Goal: Task Accomplishment & Management: Manage account settings

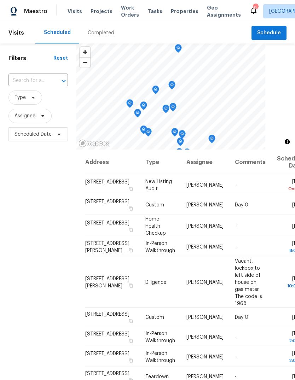
click at [104, 34] on div "Completed" at bounding box center [101, 32] width 27 height 7
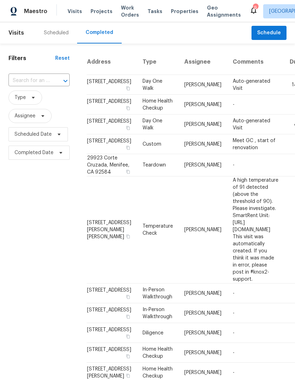
click at [30, 83] on input "text" at bounding box center [28, 80] width 41 height 11
type input "20884"
click at [51, 103] on li "20884 Spring St, Riverside, CA 92507" at bounding box center [38, 97] width 60 height 12
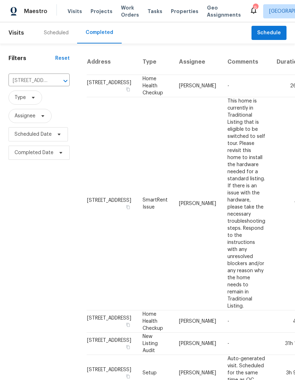
click at [66, 31] on div "Scheduled" at bounding box center [56, 32] width 25 height 7
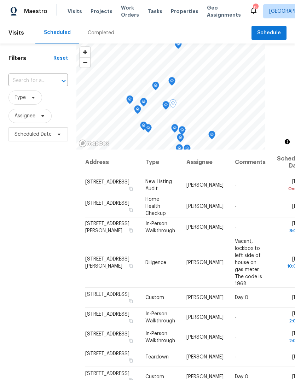
click at [0, 0] on icon at bounding box center [0, 0] width 0 height 0
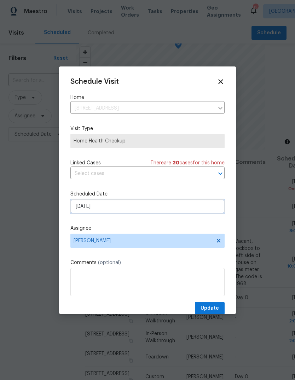
click at [113, 209] on input "8/11/2025" at bounding box center [147, 206] width 154 height 14
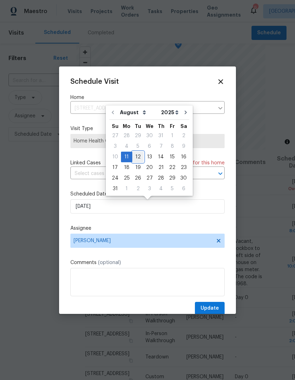
click at [138, 158] on div "12" at bounding box center [137, 157] width 11 height 10
type input "8/12/2025"
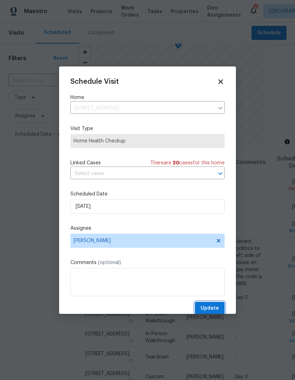
click at [214, 308] on span "Update" at bounding box center [209, 308] width 18 height 9
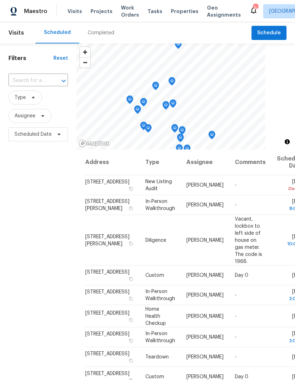
click at [179, 10] on span "Properties" at bounding box center [185, 11] width 28 height 7
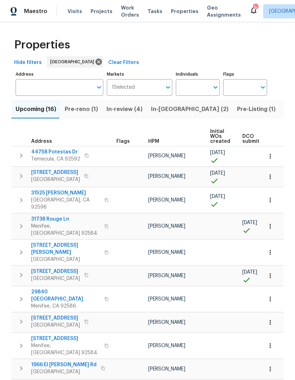
click at [149, 9] on span "Tasks" at bounding box center [154, 11] width 15 height 5
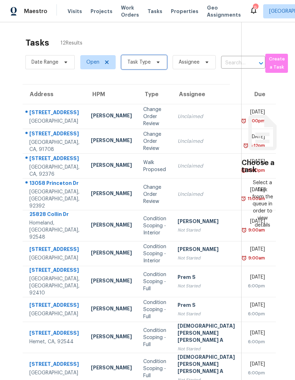
click at [155, 64] on icon at bounding box center [158, 62] width 6 height 6
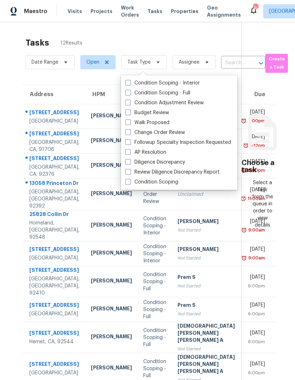
click at [160, 114] on label "Budget Review" at bounding box center [147, 112] width 44 height 7
click at [130, 114] on input "Budget Review" at bounding box center [127, 111] width 5 height 5
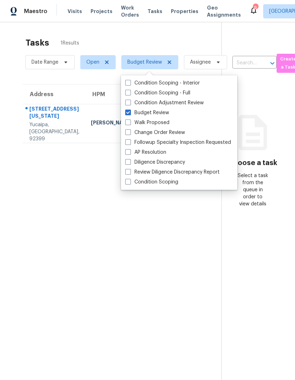
click at [131, 116] on label "Budget Review" at bounding box center [147, 112] width 44 height 7
click at [130, 114] on input "Budget Review" at bounding box center [127, 111] width 5 height 5
checkbox input "false"
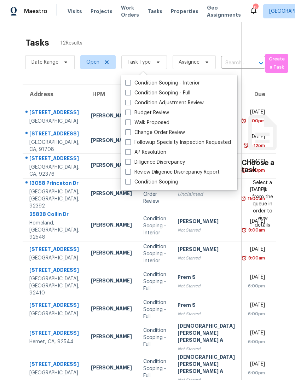
click at [284, 317] on div "Tasks 12 Results Date Range Open Task Type Assignee ​ Create a Task Address HPM…" at bounding box center [147, 212] width 295 height 381
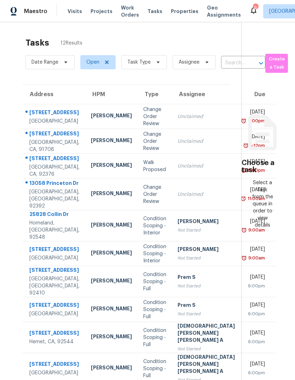
click at [75, 10] on span "Visits" at bounding box center [74, 11] width 14 height 7
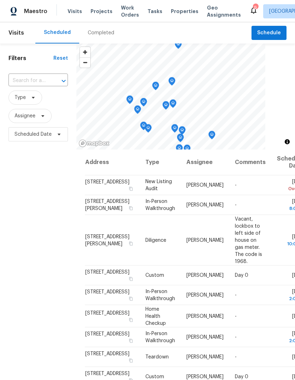
click at [180, 14] on span "Properties" at bounding box center [185, 11] width 28 height 7
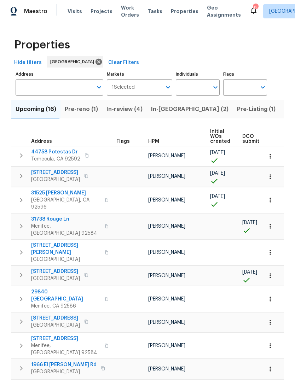
click at [187, 87] on input "Individuals" at bounding box center [192, 87] width 33 height 17
type input "jeff"
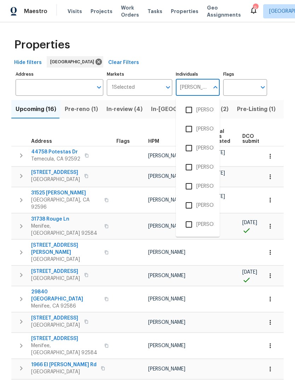
click at [206, 149] on li "[PERSON_NAME]" at bounding box center [197, 148] width 33 height 15
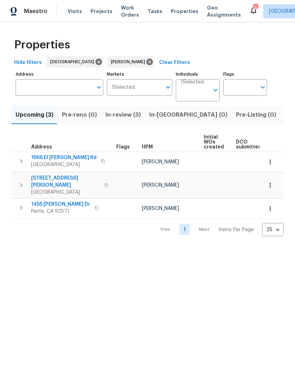
click at [284, 116] on span "Listed (4)" at bounding box center [297, 115] width 27 height 10
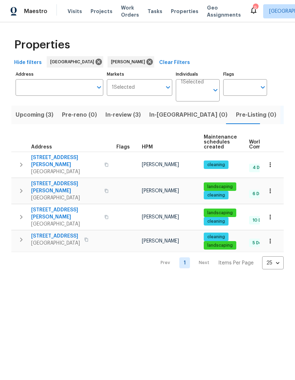
click at [75, 12] on span "Visits" at bounding box center [74, 11] width 14 height 7
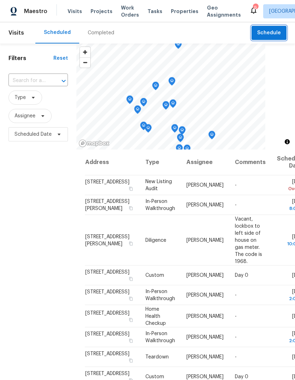
click at [274, 35] on span "Schedule" at bounding box center [269, 33] width 24 height 9
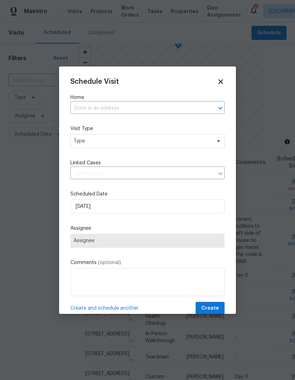
click at [102, 108] on input "text" at bounding box center [137, 108] width 134 height 11
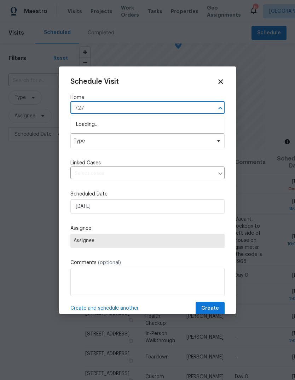
type input "7274"
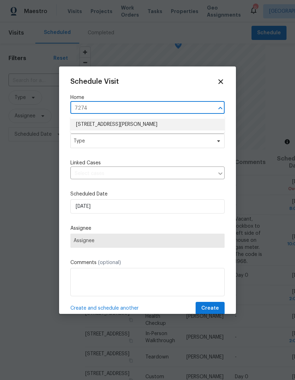
click at [126, 127] on li "[STREET_ADDRESS][PERSON_NAME]" at bounding box center [147, 125] width 154 height 12
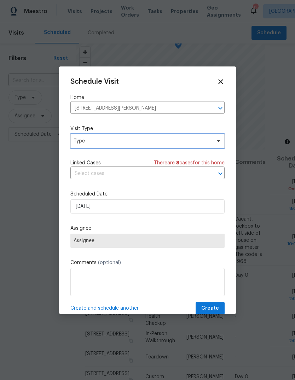
click at [130, 145] on span "Type" at bounding box center [142, 140] width 137 height 7
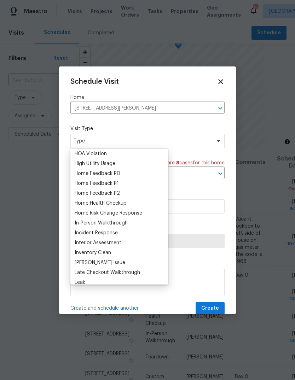
scroll to position [199, 0]
click at [120, 204] on div "Home Health Checkup" at bounding box center [101, 203] width 52 height 7
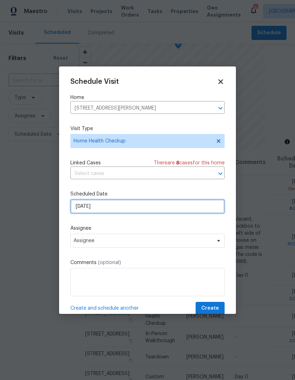
click at [121, 207] on input "8/11/2025" at bounding box center [147, 206] width 154 height 14
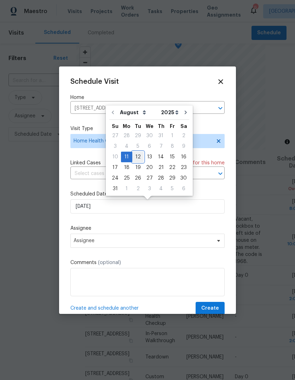
click at [139, 156] on div "12" at bounding box center [137, 157] width 11 height 10
type input "8/12/2025"
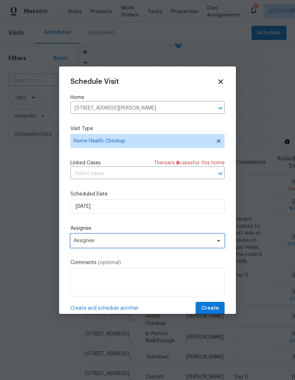
click at [120, 243] on span "Assignee" at bounding box center [143, 241] width 139 height 6
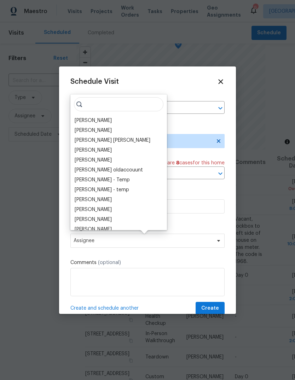
click at [93, 117] on div "[PERSON_NAME]" at bounding box center [93, 120] width 37 height 7
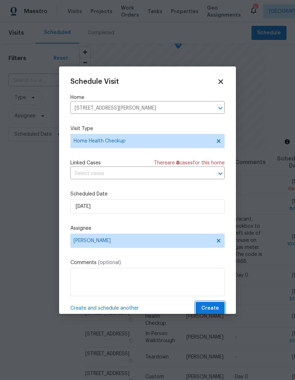
click at [219, 313] on button "Create" at bounding box center [209, 308] width 29 height 13
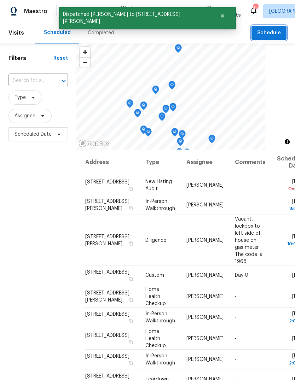
click at [275, 34] on span "Schedule" at bounding box center [269, 33] width 24 height 9
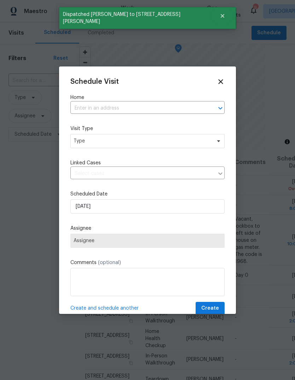
click at [89, 108] on input "text" at bounding box center [137, 108] width 134 height 11
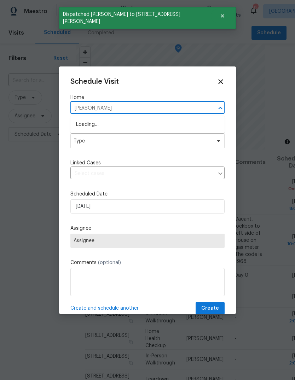
type input "lasselle"
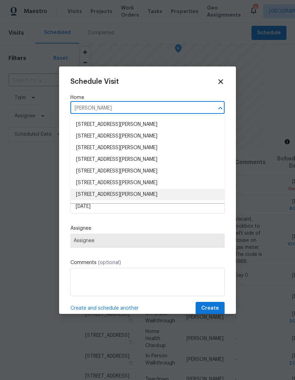
click at [151, 196] on li "[STREET_ADDRESS][PERSON_NAME]" at bounding box center [147, 195] width 154 height 12
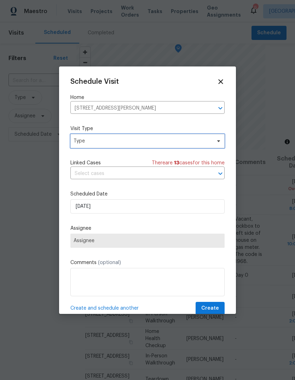
click at [130, 143] on span "Type" at bounding box center [142, 140] width 137 height 7
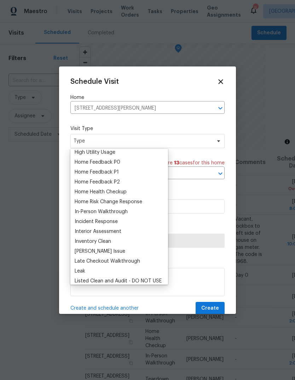
scroll to position [201, 0]
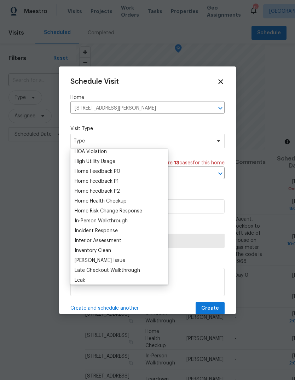
click at [118, 200] on div "Home Health Checkup" at bounding box center [101, 201] width 52 height 7
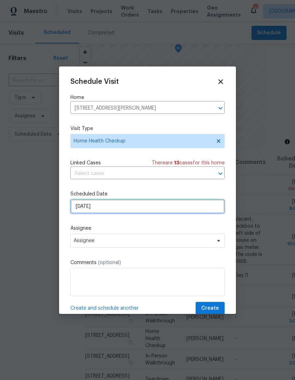
click at [122, 208] on input "8/11/2025" at bounding box center [147, 206] width 154 height 14
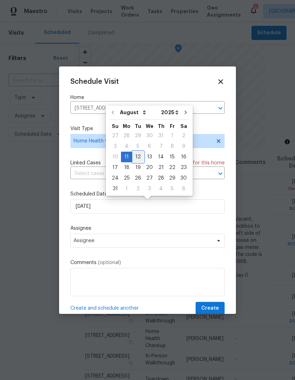
click at [136, 159] on div "12" at bounding box center [137, 157] width 11 height 10
type input "8/12/2025"
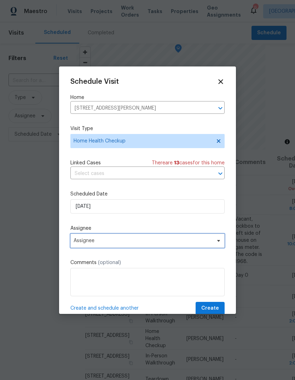
click at [116, 237] on span "Assignee" at bounding box center [147, 241] width 154 height 14
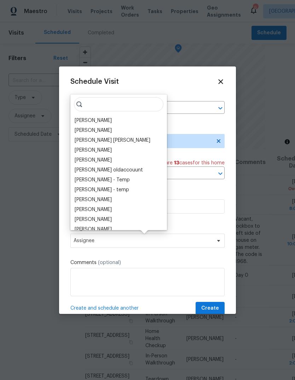
click at [93, 119] on div "[PERSON_NAME]" at bounding box center [93, 120] width 37 height 7
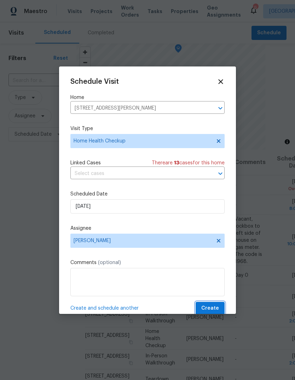
click at [214, 306] on span "Create" at bounding box center [210, 308] width 18 height 9
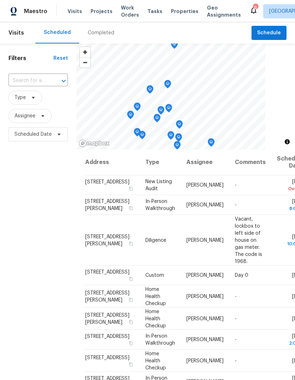
click at [104, 35] on div "Completed" at bounding box center [101, 32] width 27 height 7
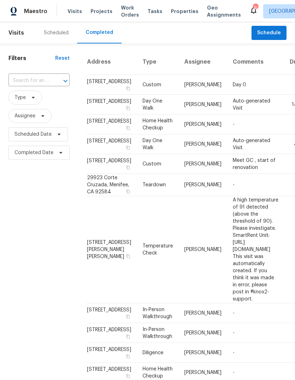
click at [29, 81] on input "text" at bounding box center [28, 80] width 41 height 11
type input "15617"
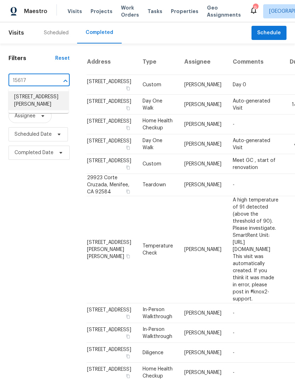
click at [48, 104] on li "[STREET_ADDRESS][PERSON_NAME]" at bounding box center [38, 100] width 60 height 19
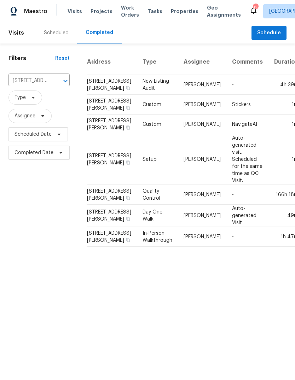
click at [62, 31] on div "Scheduled" at bounding box center [56, 32] width 25 height 7
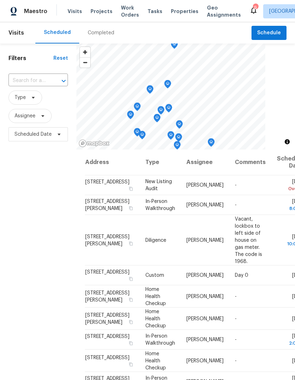
click at [108, 35] on div "Completed" at bounding box center [101, 32] width 27 height 7
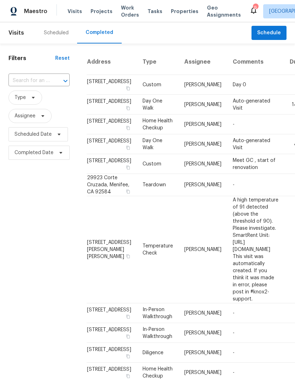
click at [34, 80] on input "text" at bounding box center [28, 80] width 41 height 11
type input "7274"
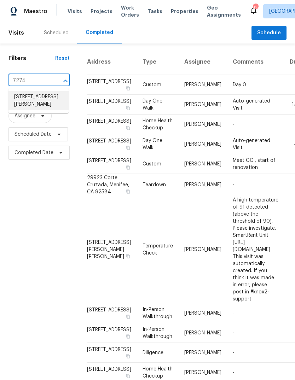
click at [41, 102] on li "[STREET_ADDRESS][PERSON_NAME]" at bounding box center [38, 100] width 60 height 19
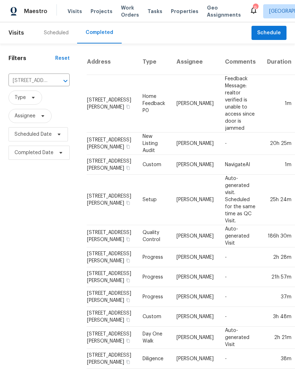
click at [54, 27] on div "Scheduled" at bounding box center [56, 32] width 42 height 21
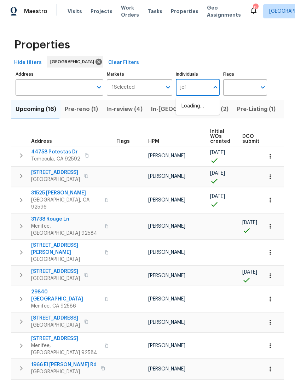
type input "[PERSON_NAME]"
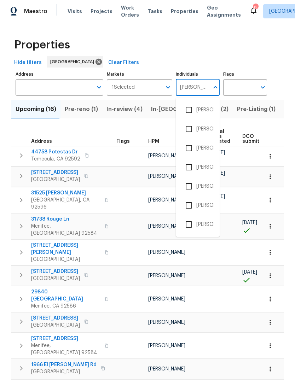
click at [206, 145] on li "[PERSON_NAME]" at bounding box center [197, 148] width 33 height 15
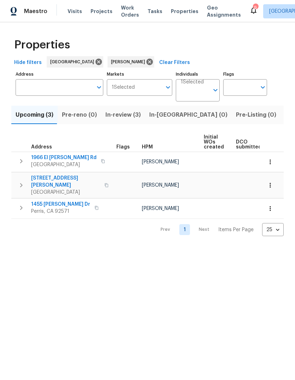
click at [284, 114] on span "Listed (4)" at bounding box center [297, 115] width 27 height 10
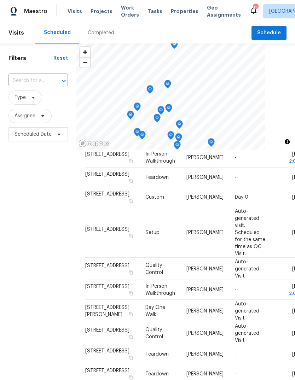
scroll to position [467, 0]
click at [103, 34] on div "Completed" at bounding box center [101, 32] width 27 height 7
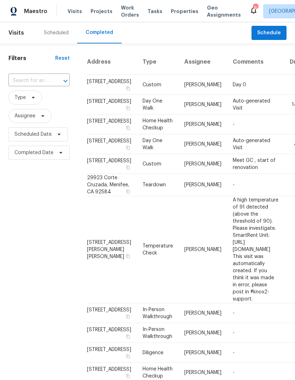
click at [64, 37] on div "Scheduled" at bounding box center [56, 32] width 42 height 21
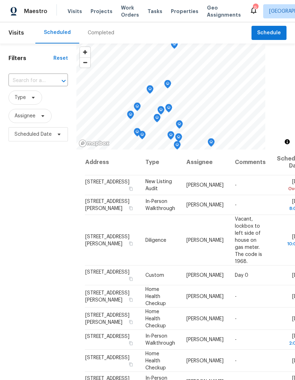
click at [147, 14] on div "Tasks" at bounding box center [154, 11] width 15 height 7
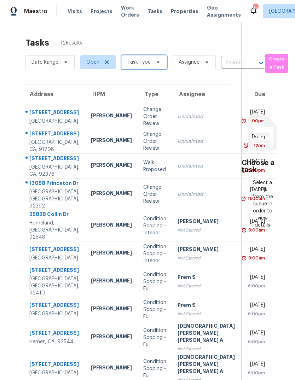
click at [153, 62] on span at bounding box center [157, 62] width 8 height 6
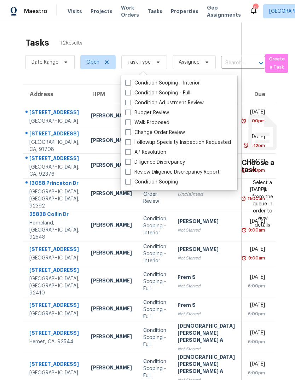
click at [157, 114] on label "Budget Review" at bounding box center [147, 112] width 44 height 7
click at [130, 114] on input "Budget Review" at bounding box center [127, 111] width 5 height 5
checkbox input "true"
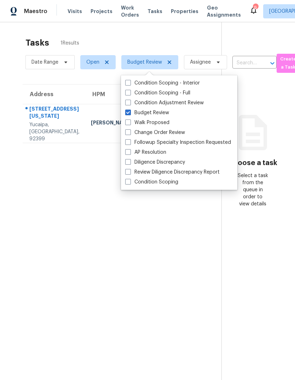
click at [61, 244] on section "Tasks 1 Results Date Range Open Budget Review Assignee ​ Create a Task Address …" at bounding box center [116, 218] width 210 height 369
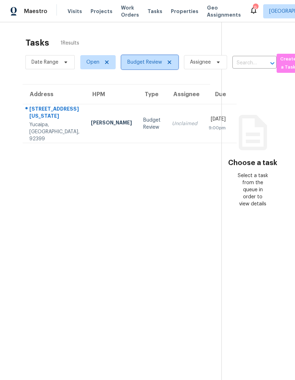
click at [171, 62] on icon at bounding box center [169, 62] width 6 height 6
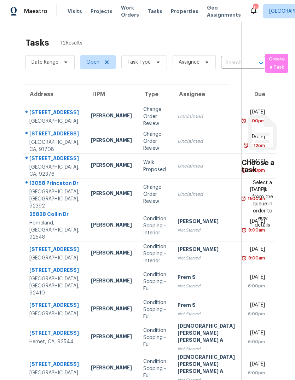
click at [182, 11] on span "Properties" at bounding box center [185, 11] width 28 height 7
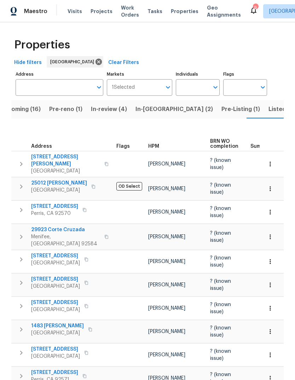
click at [268, 104] on span "Listed (23)" at bounding box center [283, 109] width 30 height 10
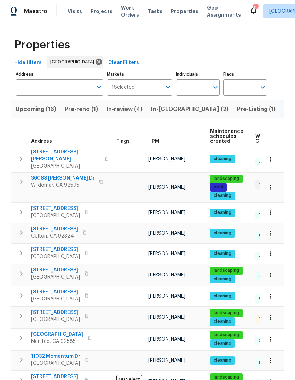
click at [5, 262] on div "Properties Hide filters Riverside Clear Filters Address Address Markets 1 Selec…" at bounding box center [147, 375] width 295 height 706
click at [151, 13] on span "Tasks" at bounding box center [154, 11] width 15 height 5
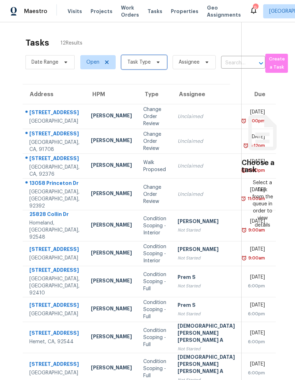
click at [153, 64] on span at bounding box center [157, 62] width 8 height 6
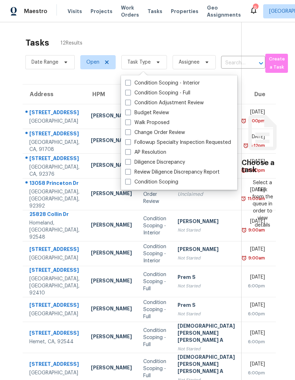
click at [157, 113] on label "Budget Review" at bounding box center [147, 112] width 44 height 7
click at [130, 113] on input "Budget Review" at bounding box center [127, 111] width 5 height 5
checkbox input "true"
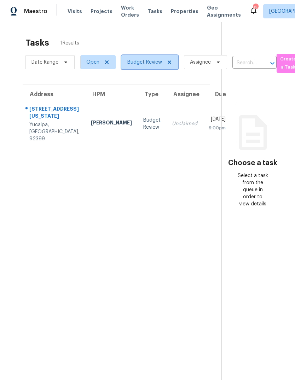
click at [174, 61] on span "Budget Review" at bounding box center [149, 62] width 57 height 14
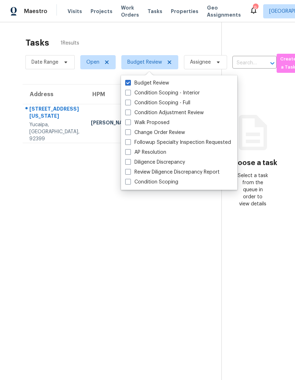
click at [140, 260] on section "Tasks 1 Results Date Range Open Budget Review Assignee ​ Create a Task Address …" at bounding box center [116, 218] width 210 height 369
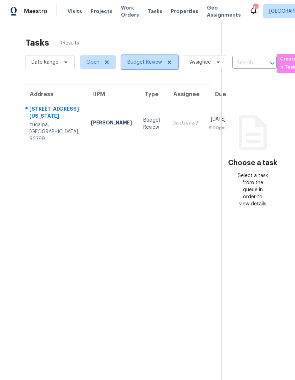
click at [171, 65] on icon at bounding box center [169, 62] width 6 height 6
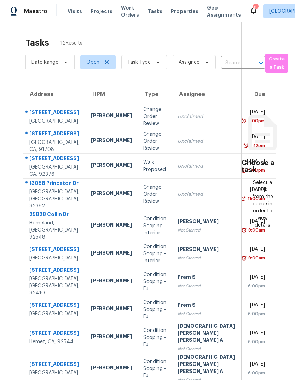
click at [74, 12] on span "Visits" at bounding box center [74, 11] width 14 height 7
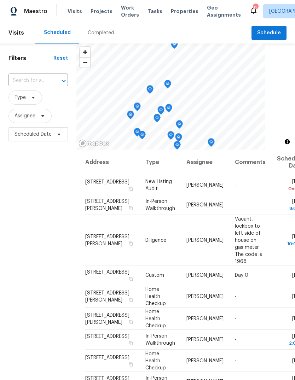
click at [177, 11] on span "Properties" at bounding box center [185, 11] width 28 height 7
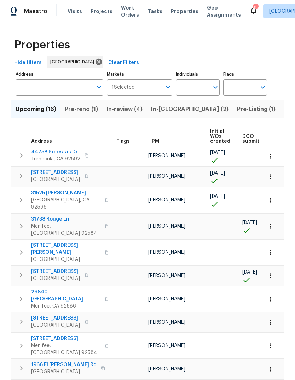
click at [72, 12] on span "Visits" at bounding box center [74, 11] width 14 height 7
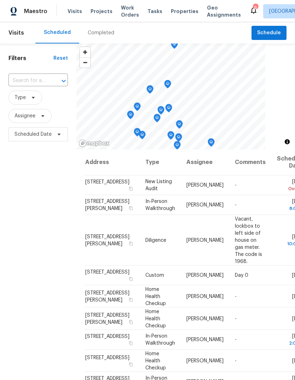
click at [105, 30] on div "Completed" at bounding box center [101, 32] width 27 height 7
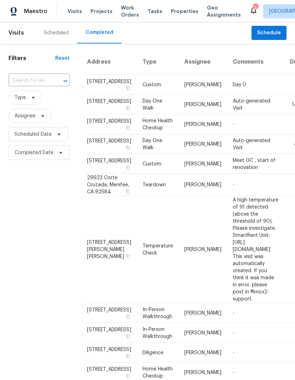
click at [66, 37] on div "Scheduled" at bounding box center [56, 32] width 42 height 21
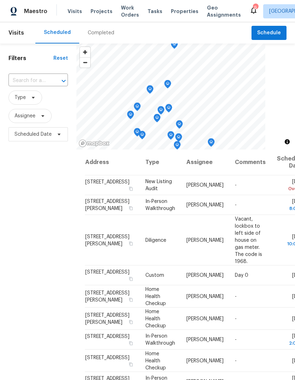
click at [177, 10] on span "Properties" at bounding box center [185, 11] width 28 height 7
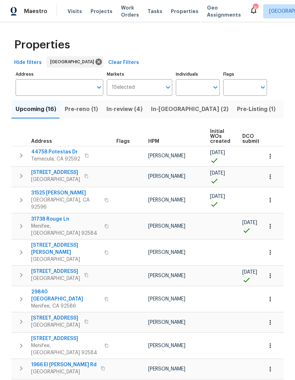
click at [151, 11] on span "Tasks" at bounding box center [154, 11] width 15 height 5
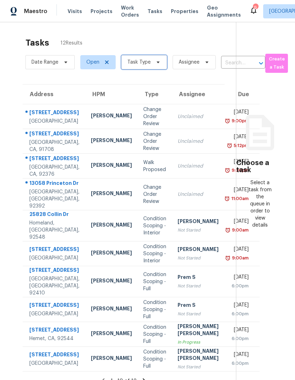
click at [147, 64] on span "Task Type" at bounding box center [138, 62] width 23 height 7
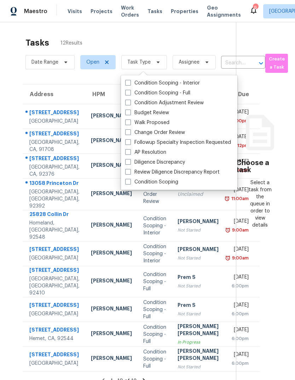
click at [158, 111] on label "Budget Review" at bounding box center [147, 112] width 44 height 7
click at [130, 111] on input "Budget Review" at bounding box center [127, 111] width 5 height 5
checkbox input "true"
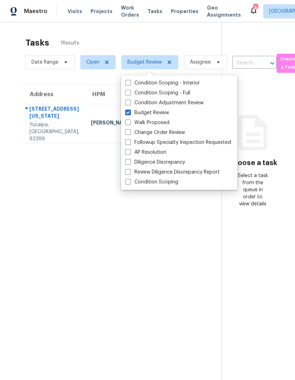
click at [140, 319] on section "Tasks 1 Results Date Range Open Budget Review Assignee ​ Create a Task Address …" at bounding box center [116, 218] width 210 height 369
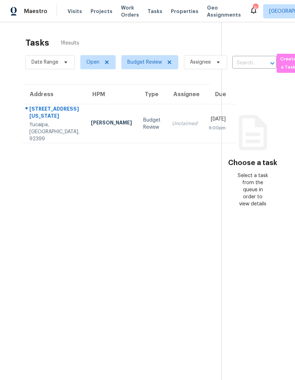
click at [72, 12] on span "Visits" at bounding box center [74, 11] width 14 height 7
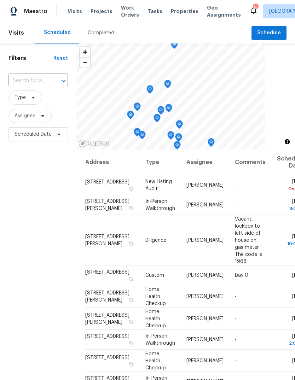
click at [174, 12] on span "Properties" at bounding box center [185, 11] width 28 height 7
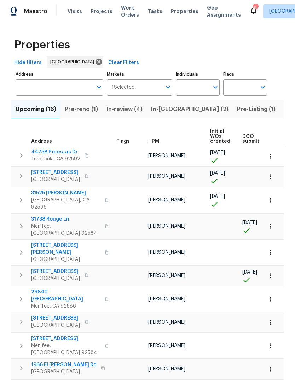
click at [74, 12] on span "Visits" at bounding box center [74, 11] width 14 height 7
